Goal: Check status: Check status

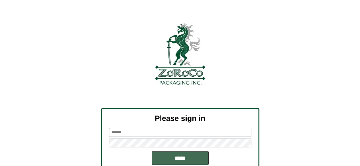
type input "******"
click at [178, 159] on input "*****" at bounding box center [180, 158] width 57 height 14
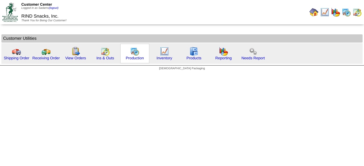
click at [146, 55] on div "Production" at bounding box center [134, 54] width 29 height 20
drag, startPoint x: 139, startPoint y: 59, endPoint x: 125, endPoint y: 56, distance: 14.6
click at [139, 59] on link "Production" at bounding box center [135, 58] width 18 height 4
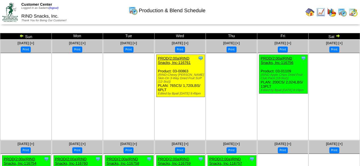
click at [22, 36] on img at bounding box center [21, 36] width 5 height 5
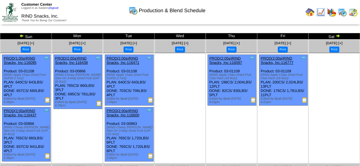
click at [339, 36] on img at bounding box center [337, 36] width 5 height 5
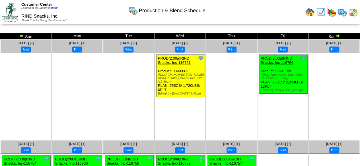
click at [338, 38] on img at bounding box center [337, 36] width 5 height 5
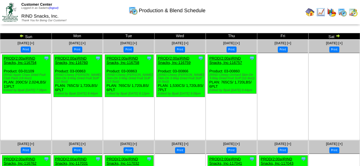
click at [337, 37] on img at bounding box center [337, 36] width 5 height 5
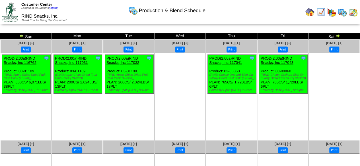
click at [337, 36] on img at bounding box center [337, 36] width 5 height 5
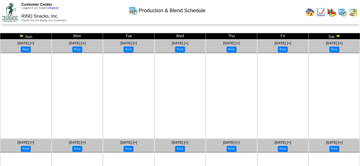
click at [308, 14] on img at bounding box center [309, 12] width 9 height 9
